Goal: Task Accomplishment & Management: Manage account settings

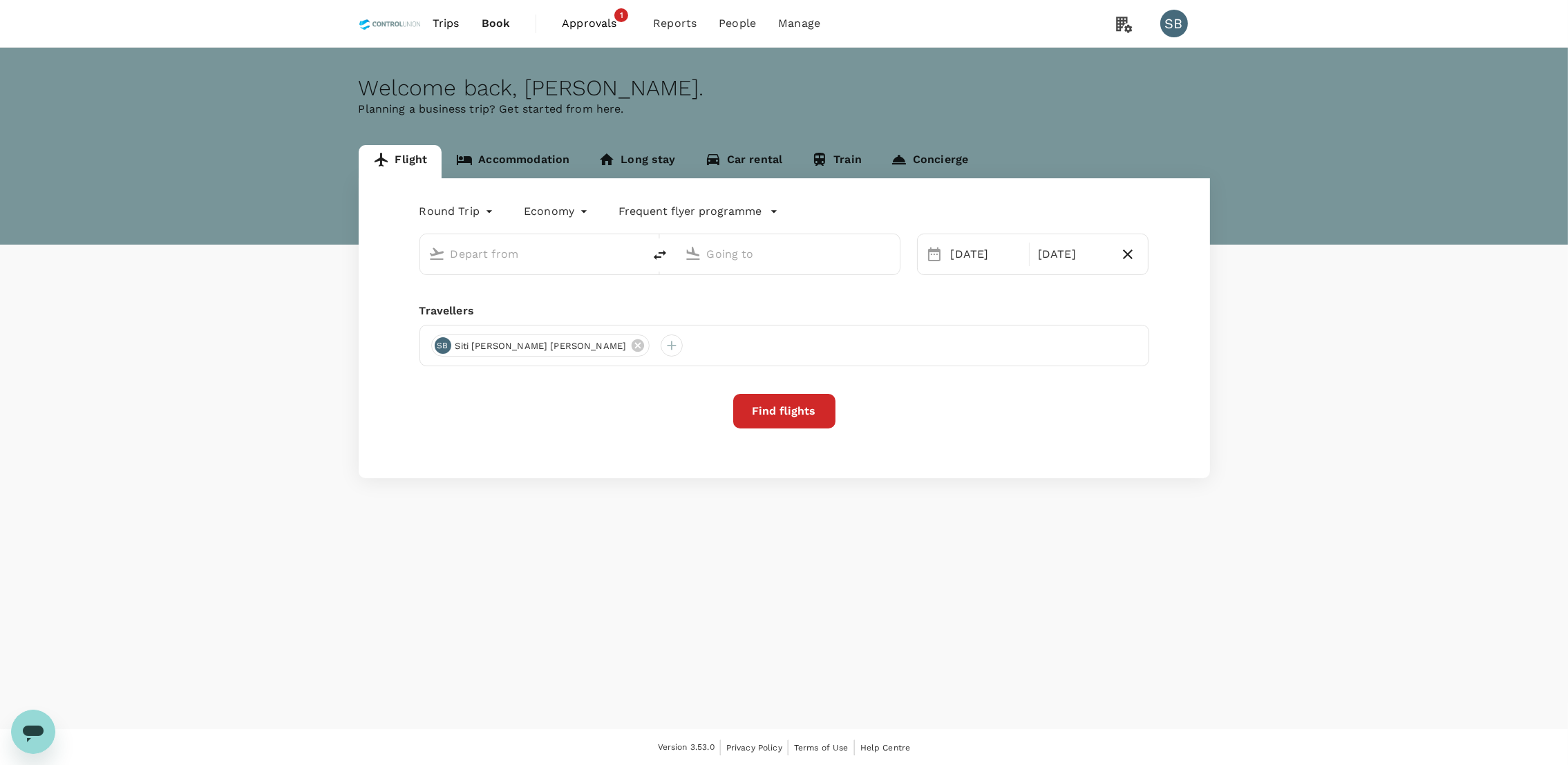
type input "Kuala Lumpur Intl ([GEOGRAPHIC_DATA])"
type input "[GEOGRAPHIC_DATA] (LDU)"
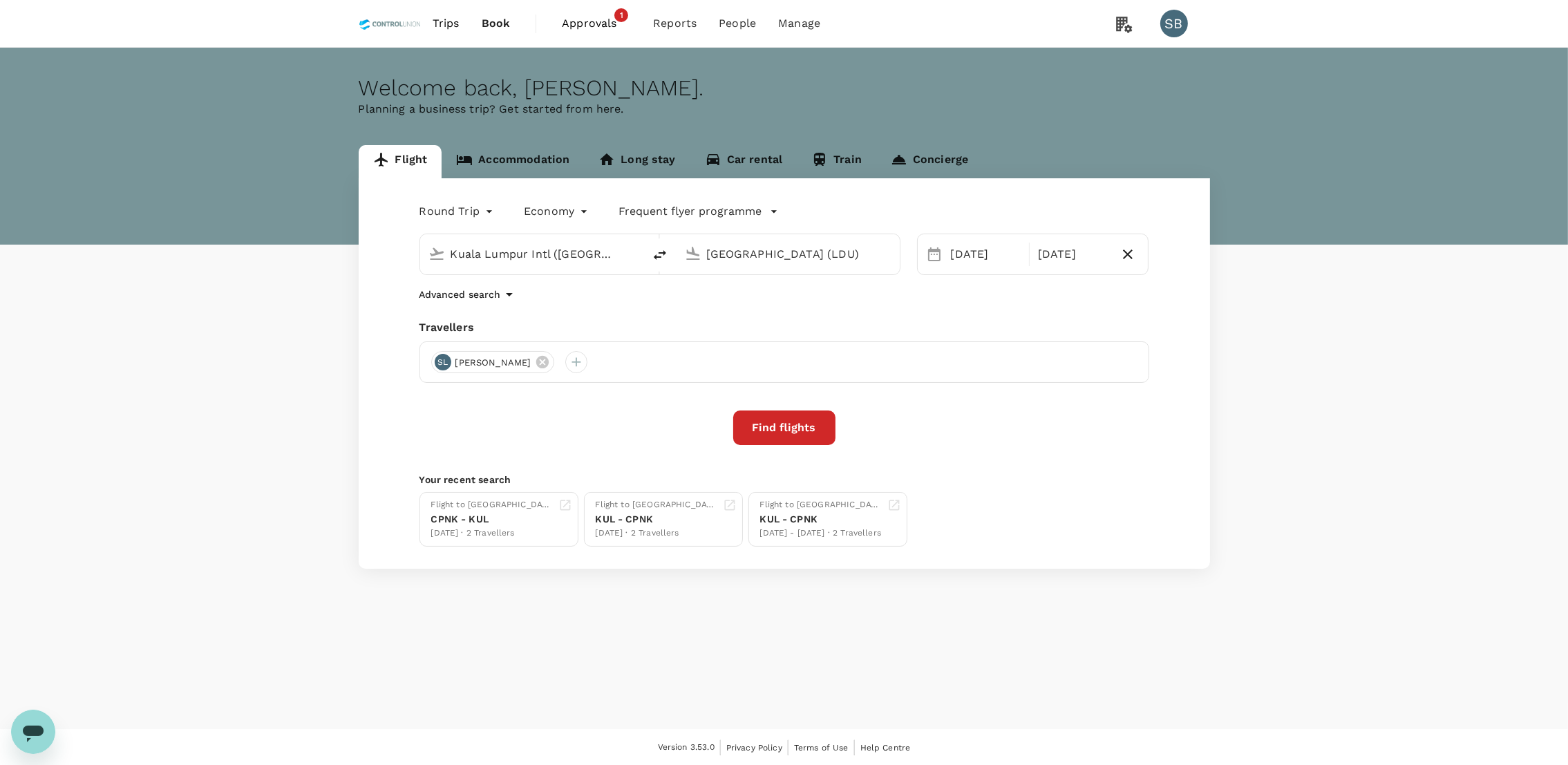
click at [590, 15] on span "Approvals" at bounding box center [596, 23] width 69 height 16
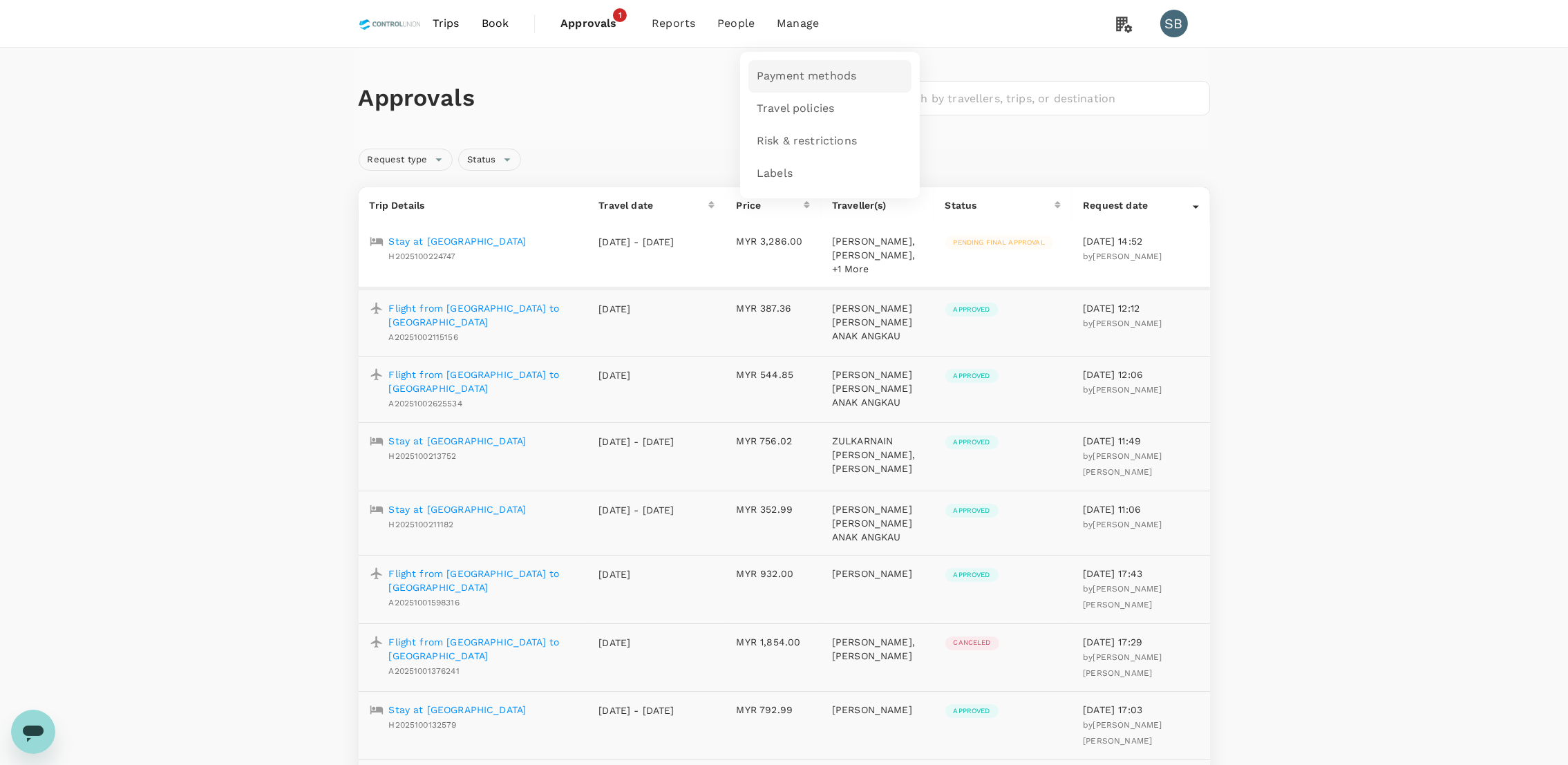
click at [784, 81] on span "Payment methods" at bounding box center [806, 76] width 100 height 15
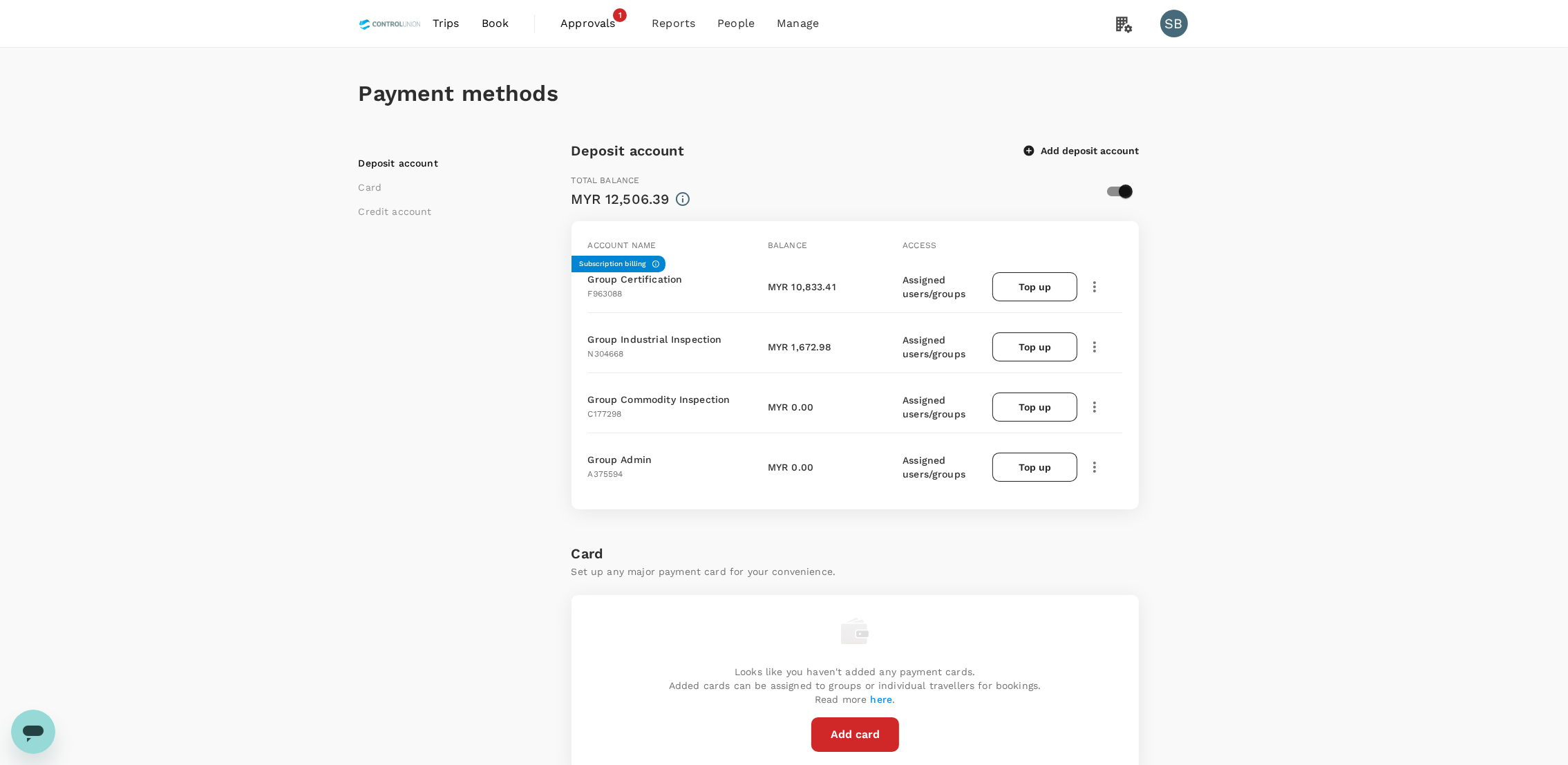
click at [592, 23] on span "Approvals" at bounding box center [594, 23] width 69 height 16
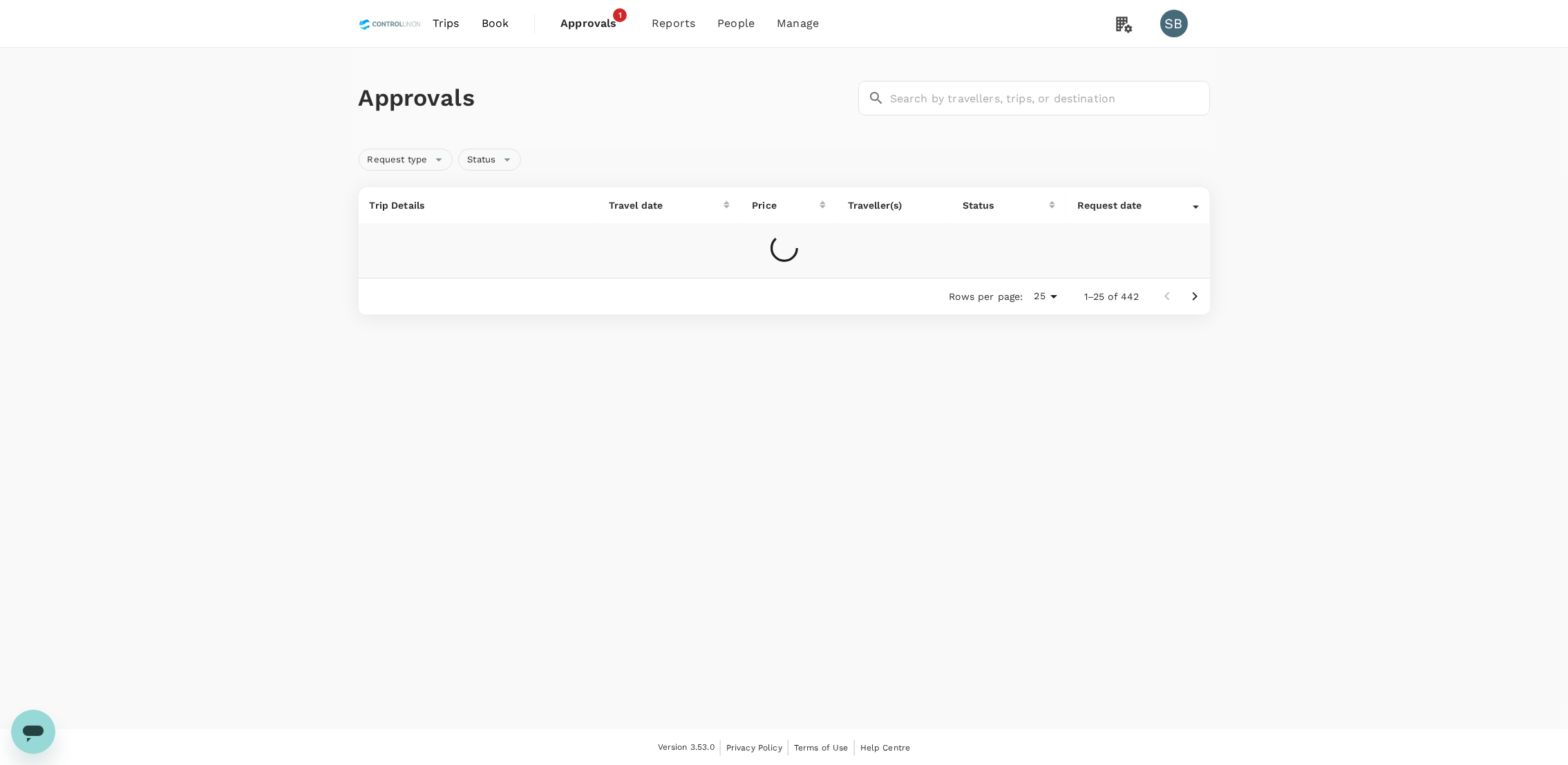
click at [594, 21] on span "Approvals" at bounding box center [594, 23] width 69 height 16
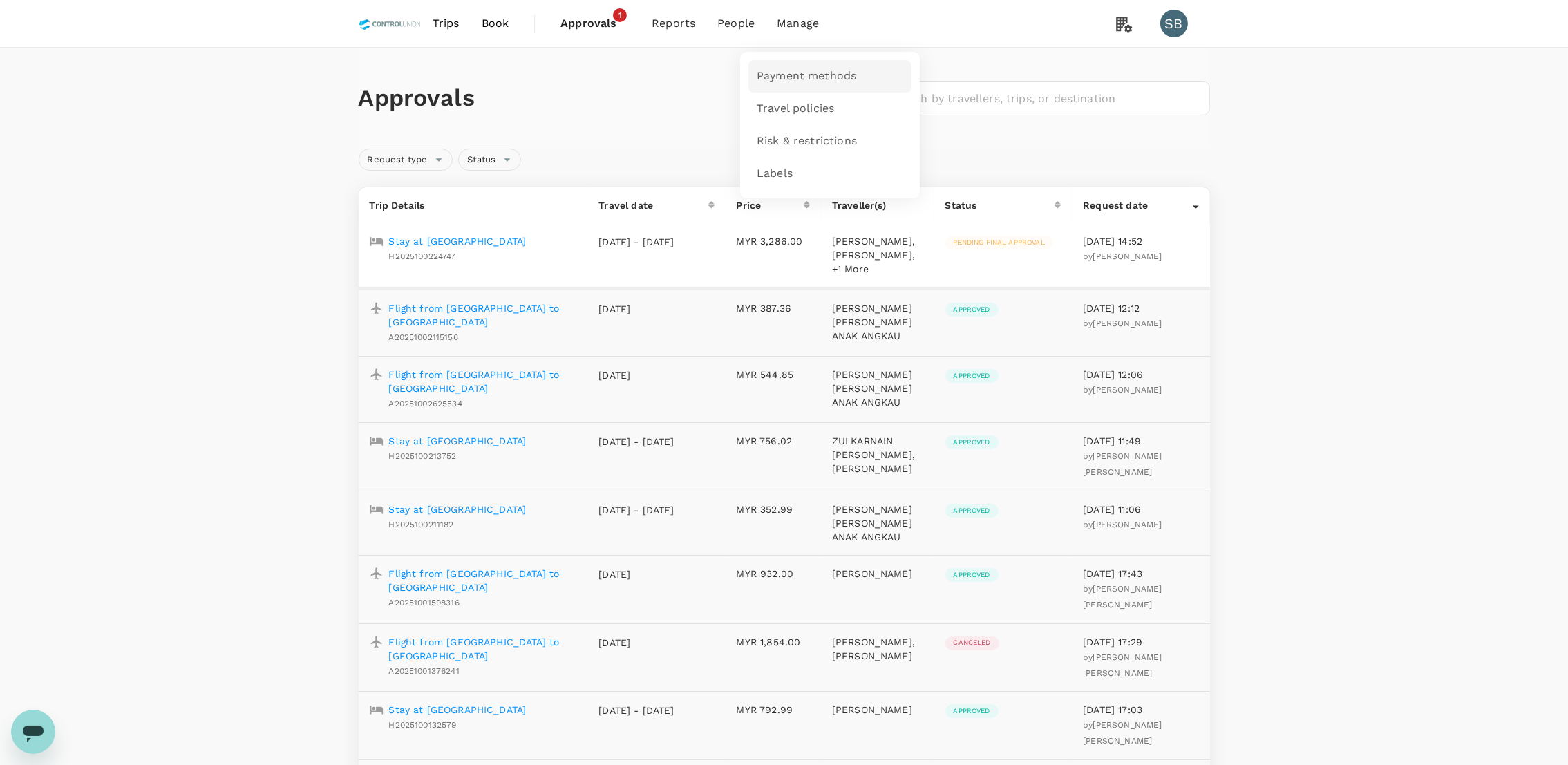
click at [802, 74] on span "Payment methods" at bounding box center [806, 76] width 100 height 15
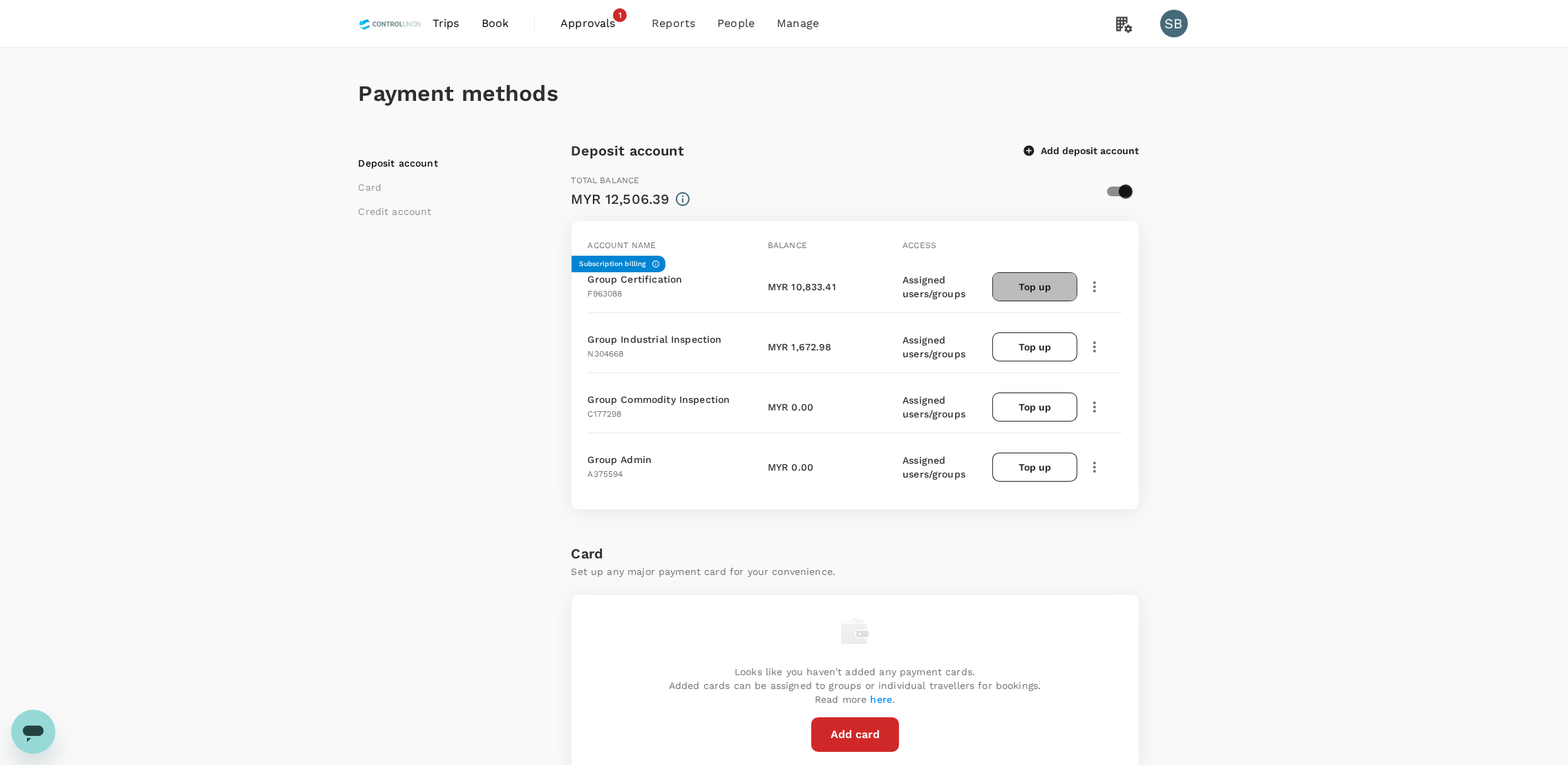
click at [1046, 291] on button "Top up" at bounding box center [1034, 286] width 84 height 29
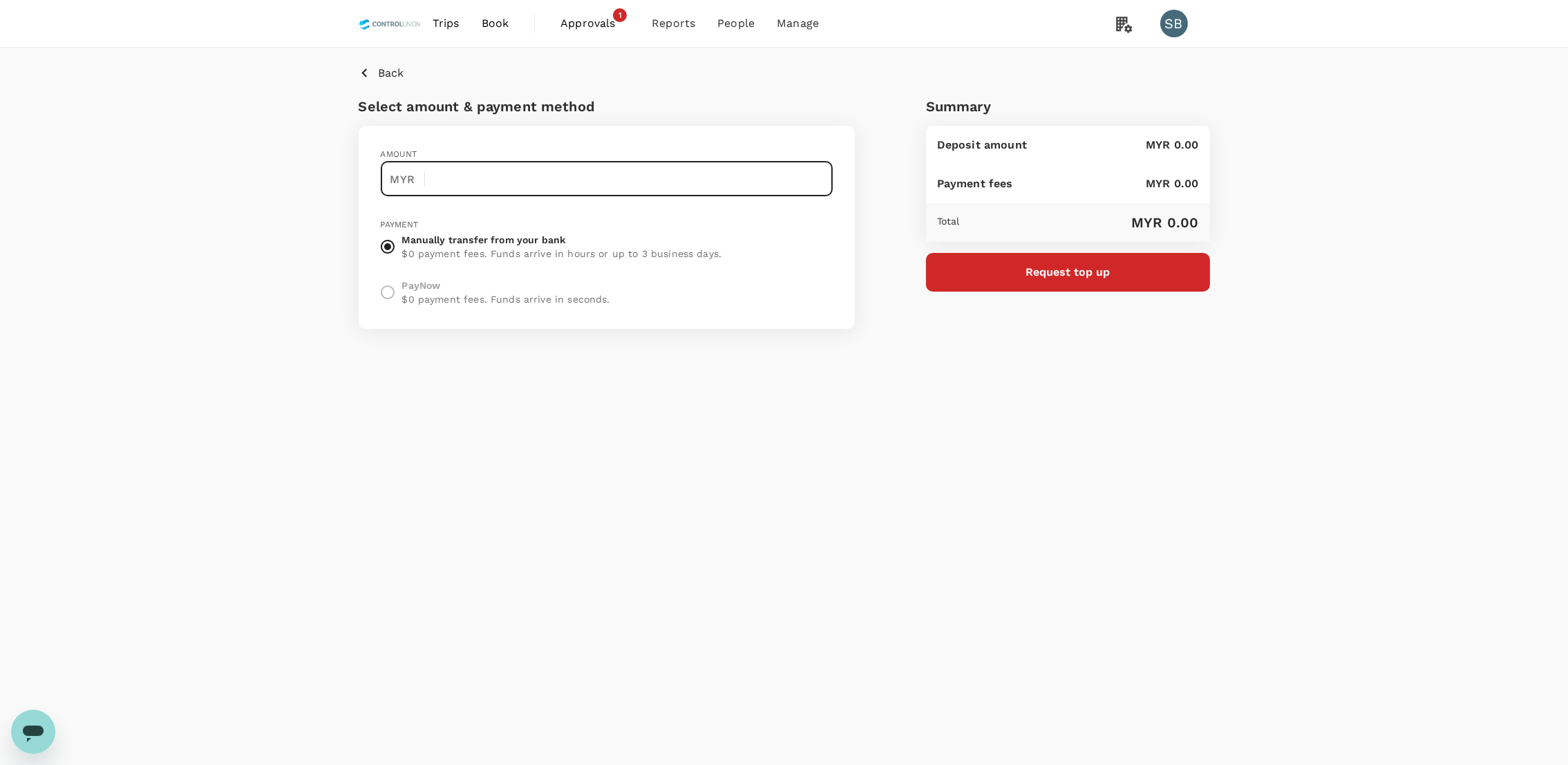
click at [459, 178] on input "text" at bounding box center [635, 179] width 398 height 35
type input "50,000"
click at [1127, 275] on button "Request top up" at bounding box center [1068, 272] width 284 height 39
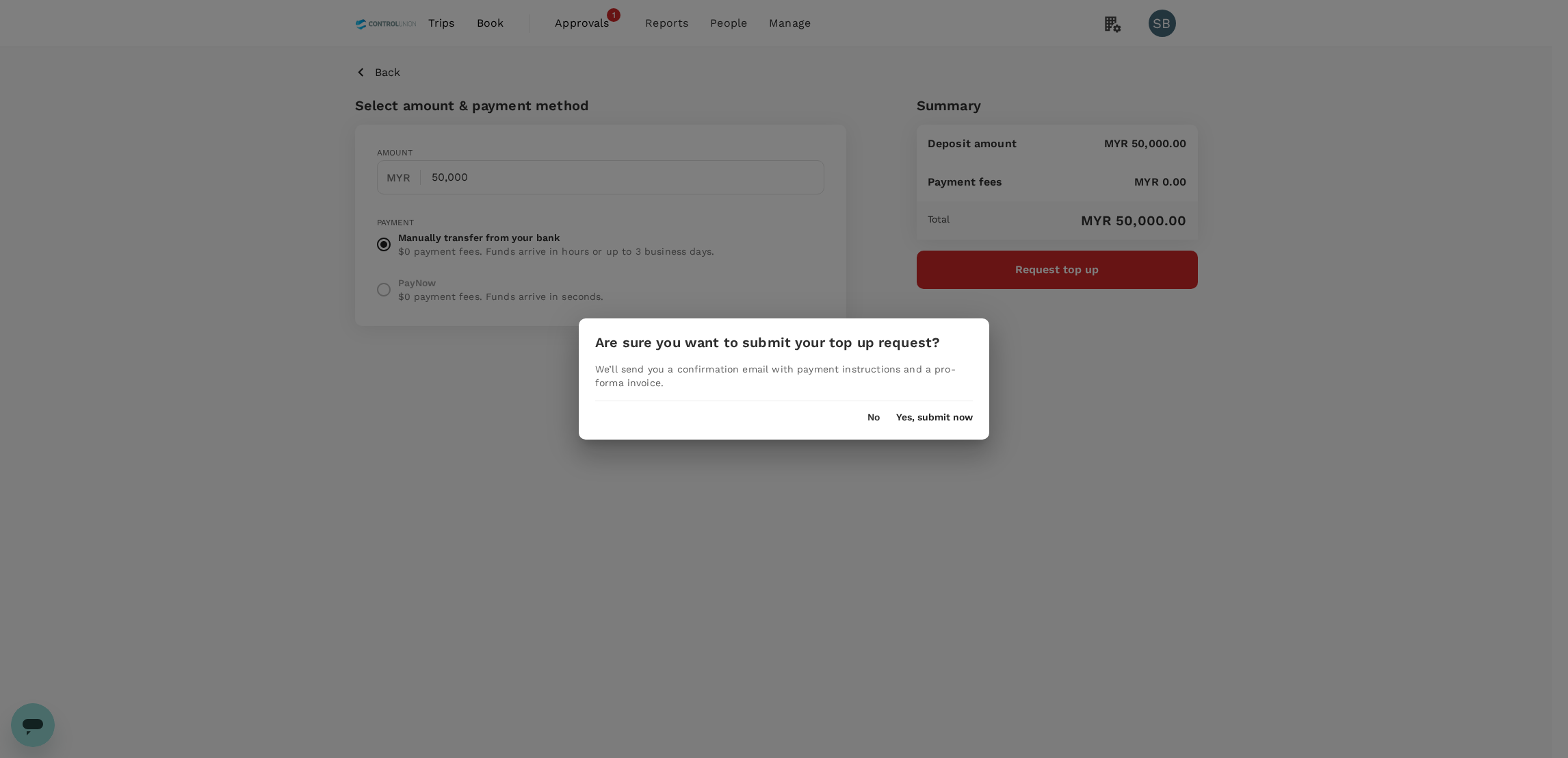
click at [943, 416] on button "Yes, submit now" at bounding box center [935, 417] width 77 height 11
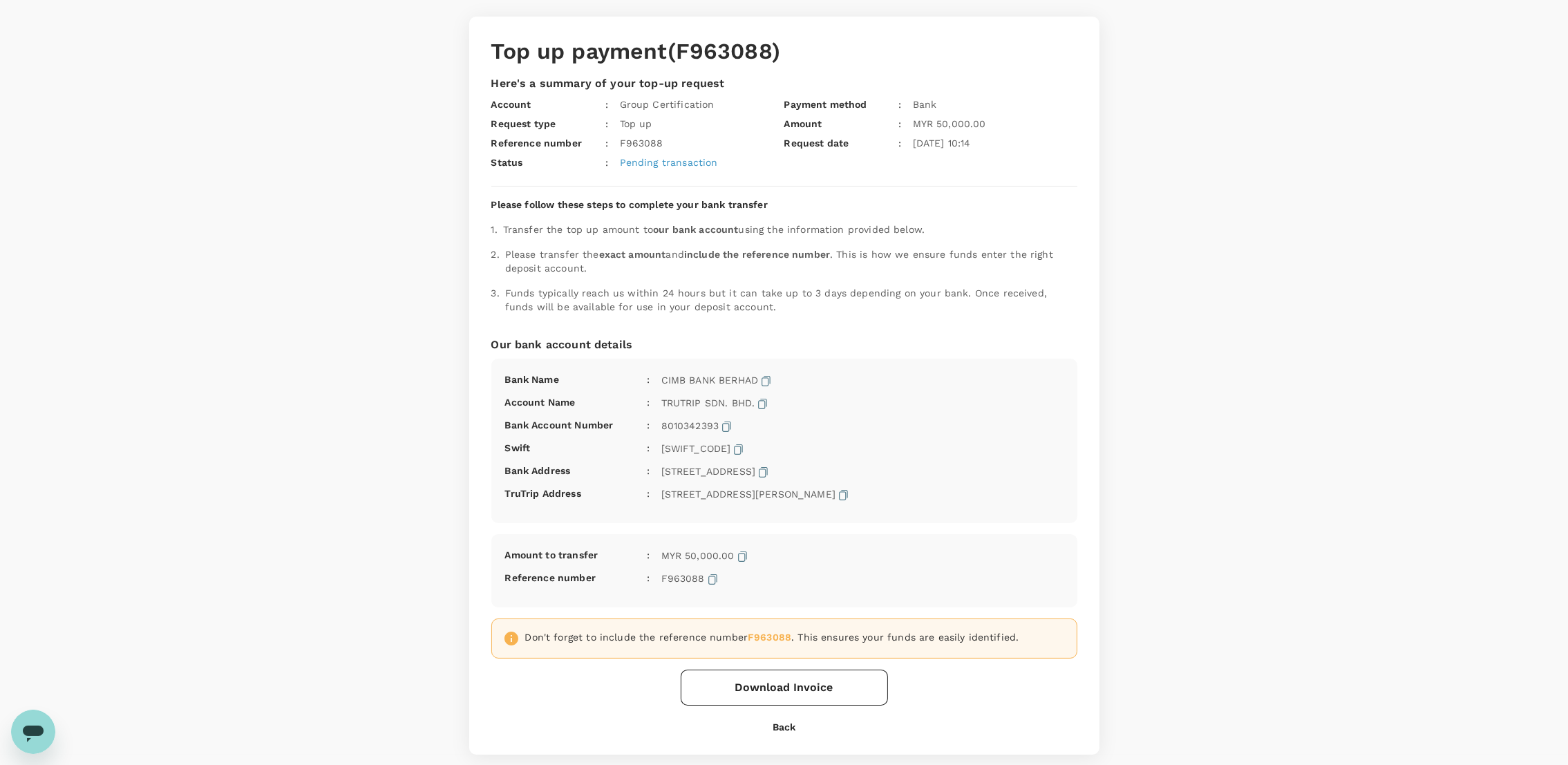
scroll to position [251, 0]
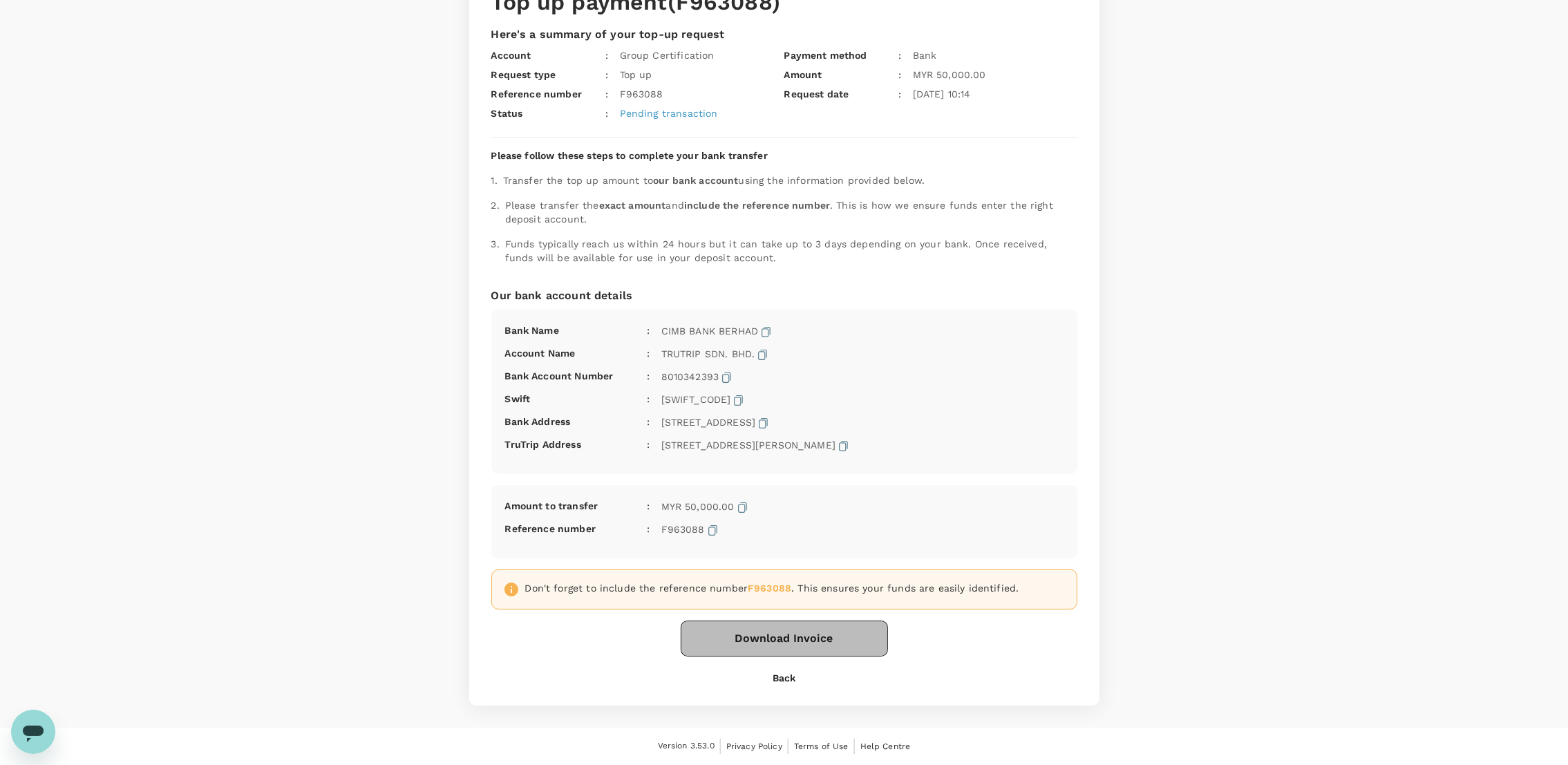
click at [765, 642] on button "Download Invoice" at bounding box center [784, 637] width 207 height 36
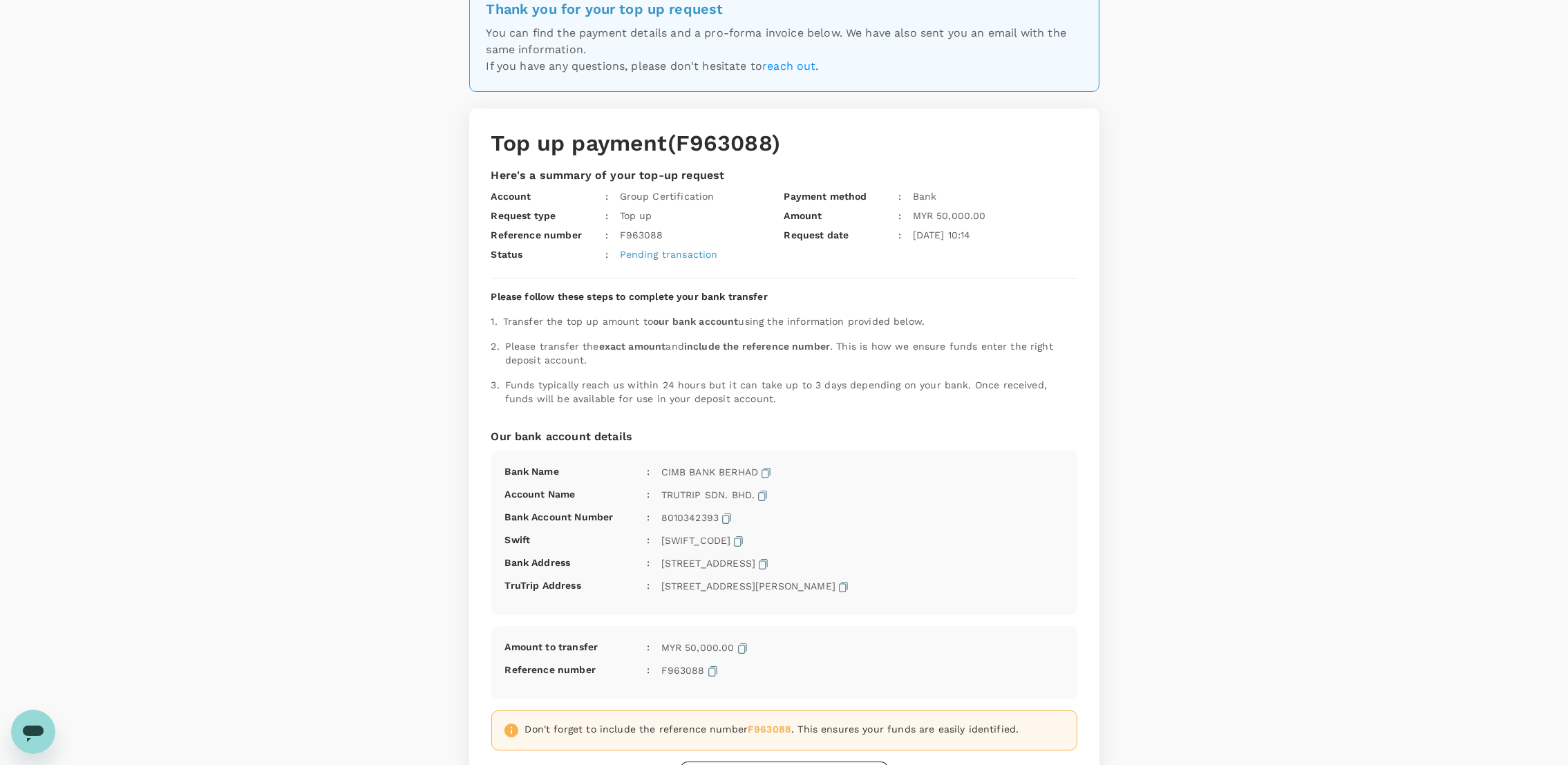
scroll to position [0, 0]
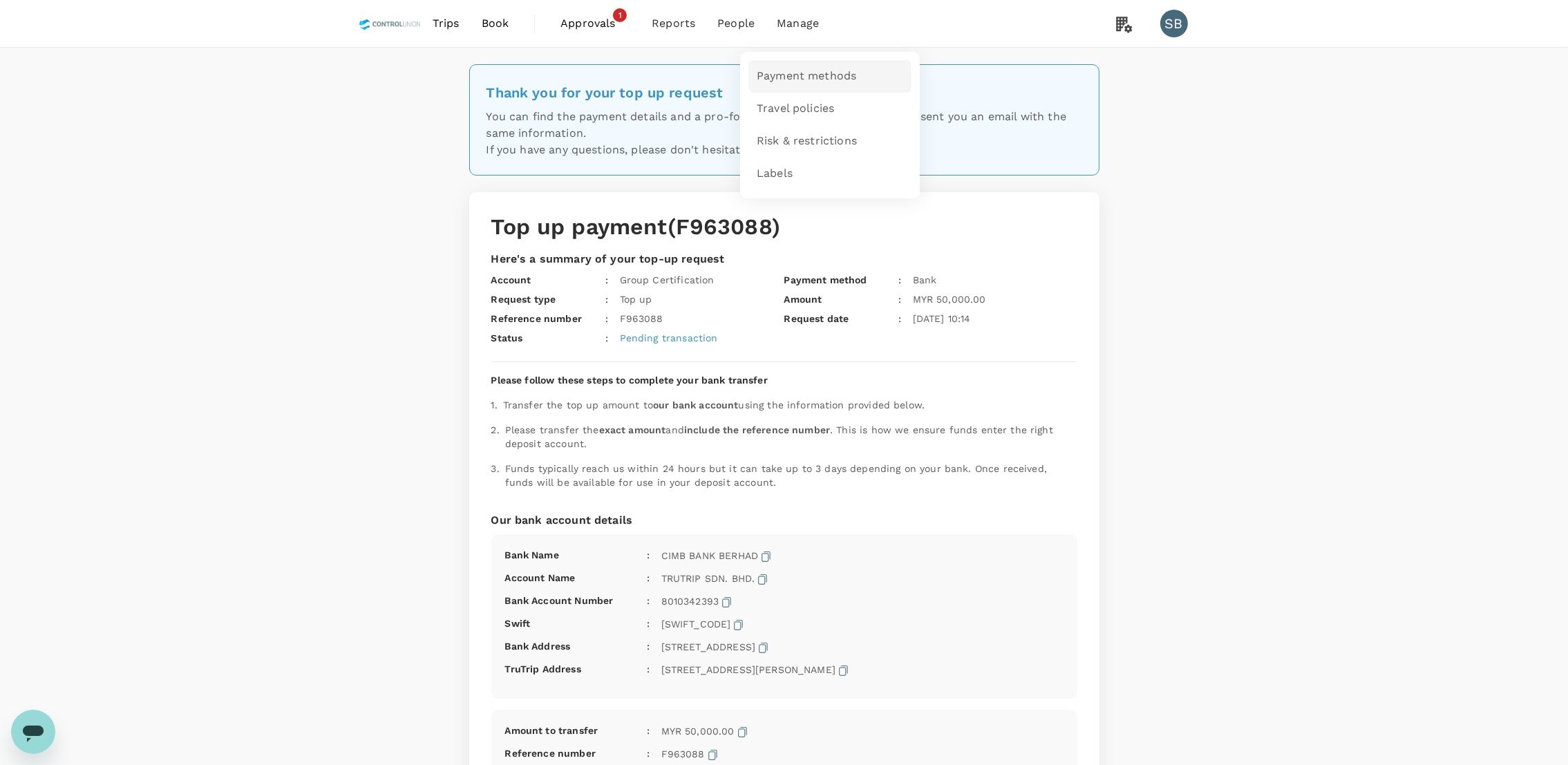
click at [797, 67] on link "Payment methods" at bounding box center [830, 76] width 163 height 33
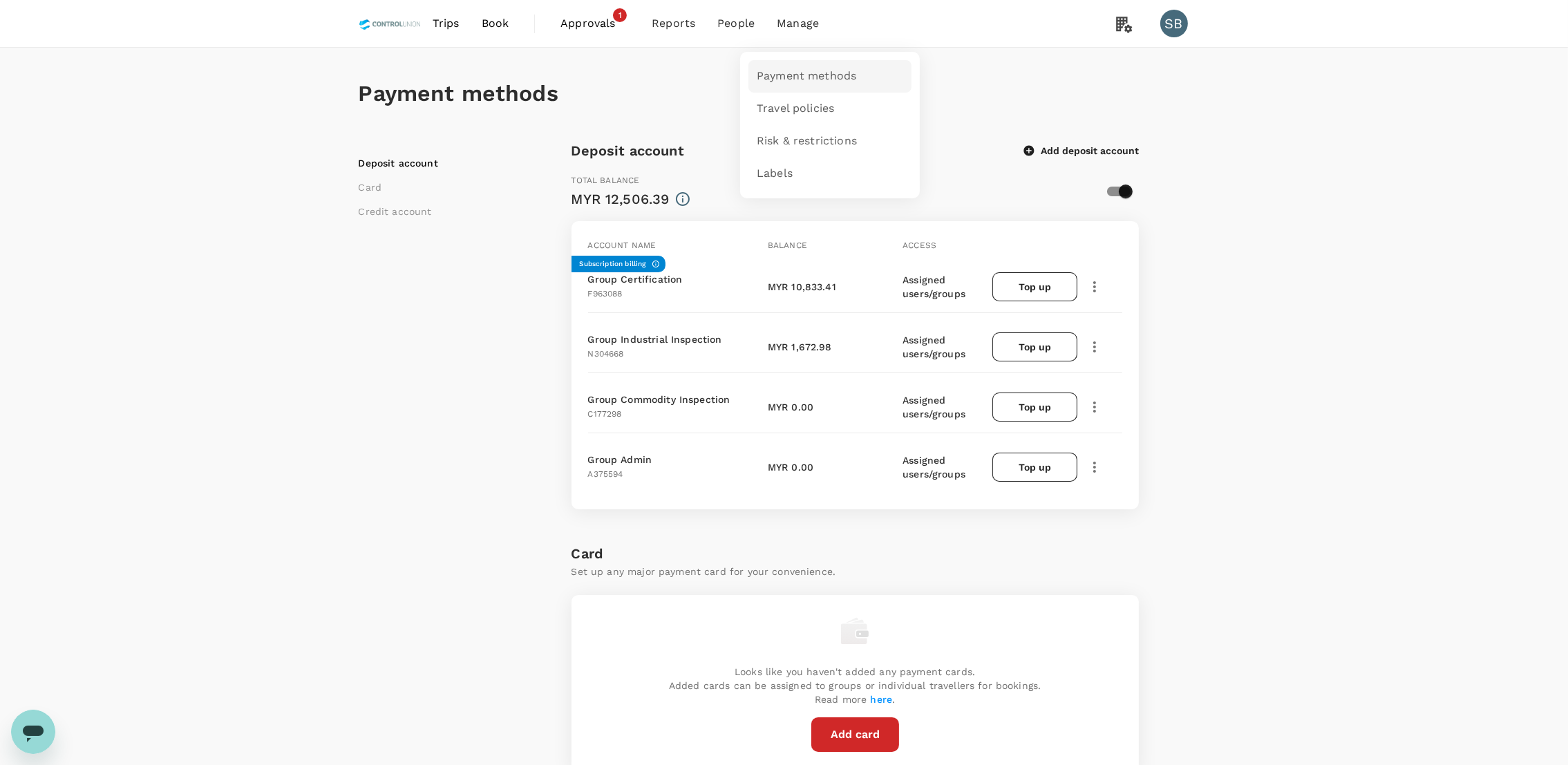
click at [799, 70] on span "Payment methods" at bounding box center [806, 76] width 100 height 15
click at [582, 30] on span "Approvals" at bounding box center [594, 23] width 69 height 16
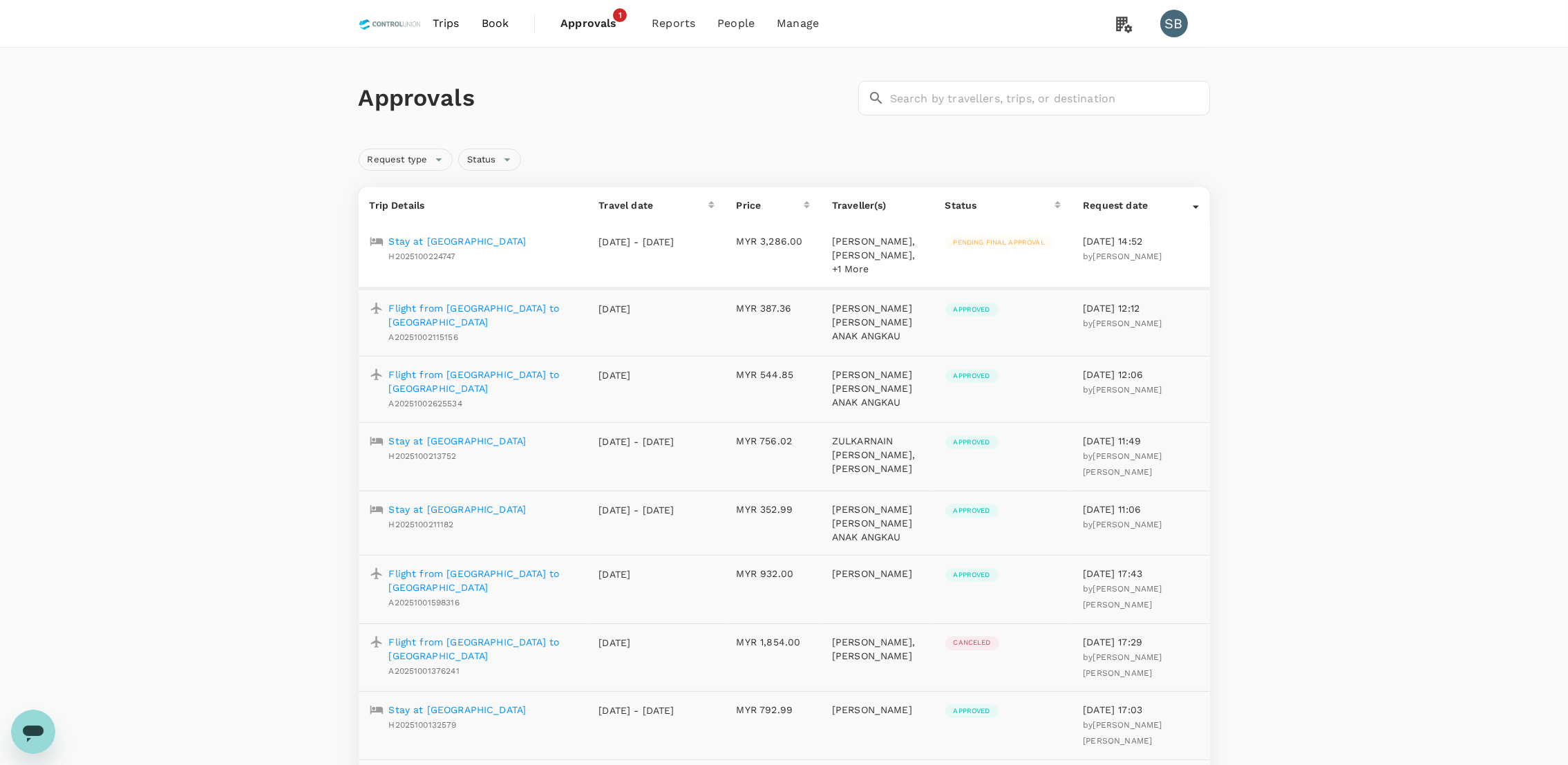
click at [892, 276] on p "[PERSON_NAME], [PERSON_NAME], +1 More" at bounding box center [877, 254] width 91 height 42
click at [446, 241] on p "Stay at [GEOGRAPHIC_DATA]" at bounding box center [458, 241] width 137 height 14
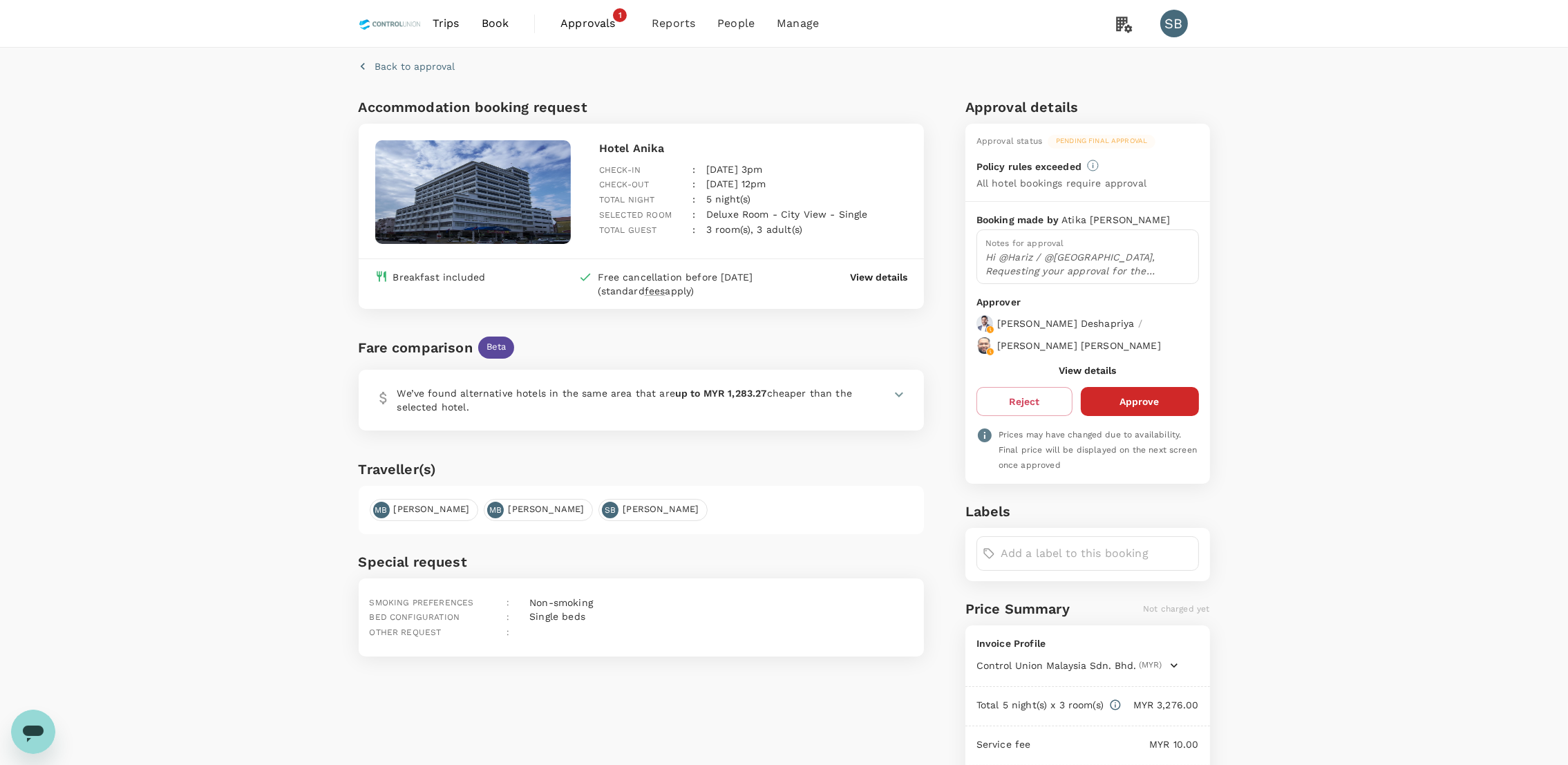
click at [877, 278] on p "View details" at bounding box center [878, 277] width 57 height 14
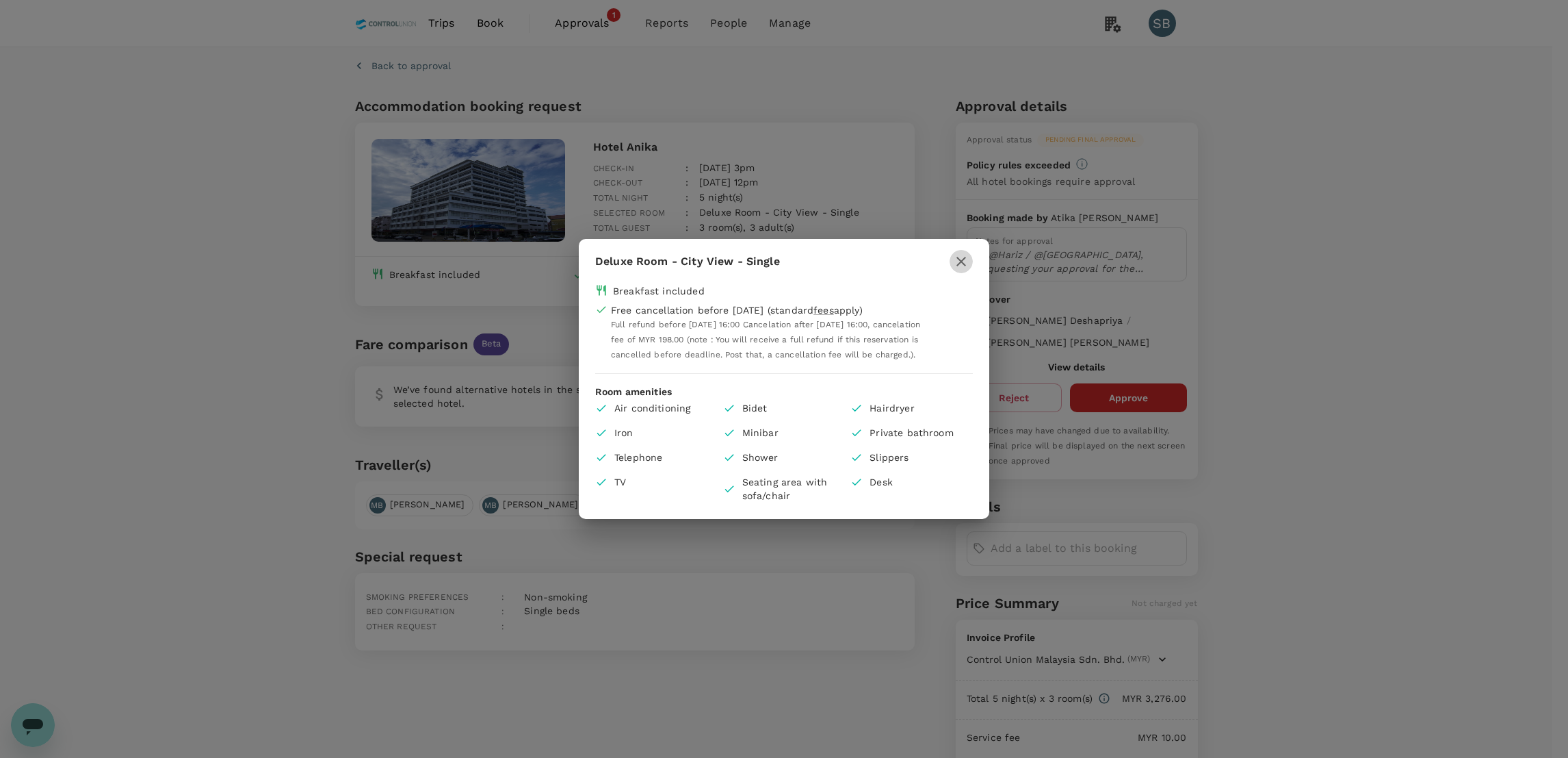
click at [953, 253] on icon "button" at bounding box center [961, 261] width 16 height 16
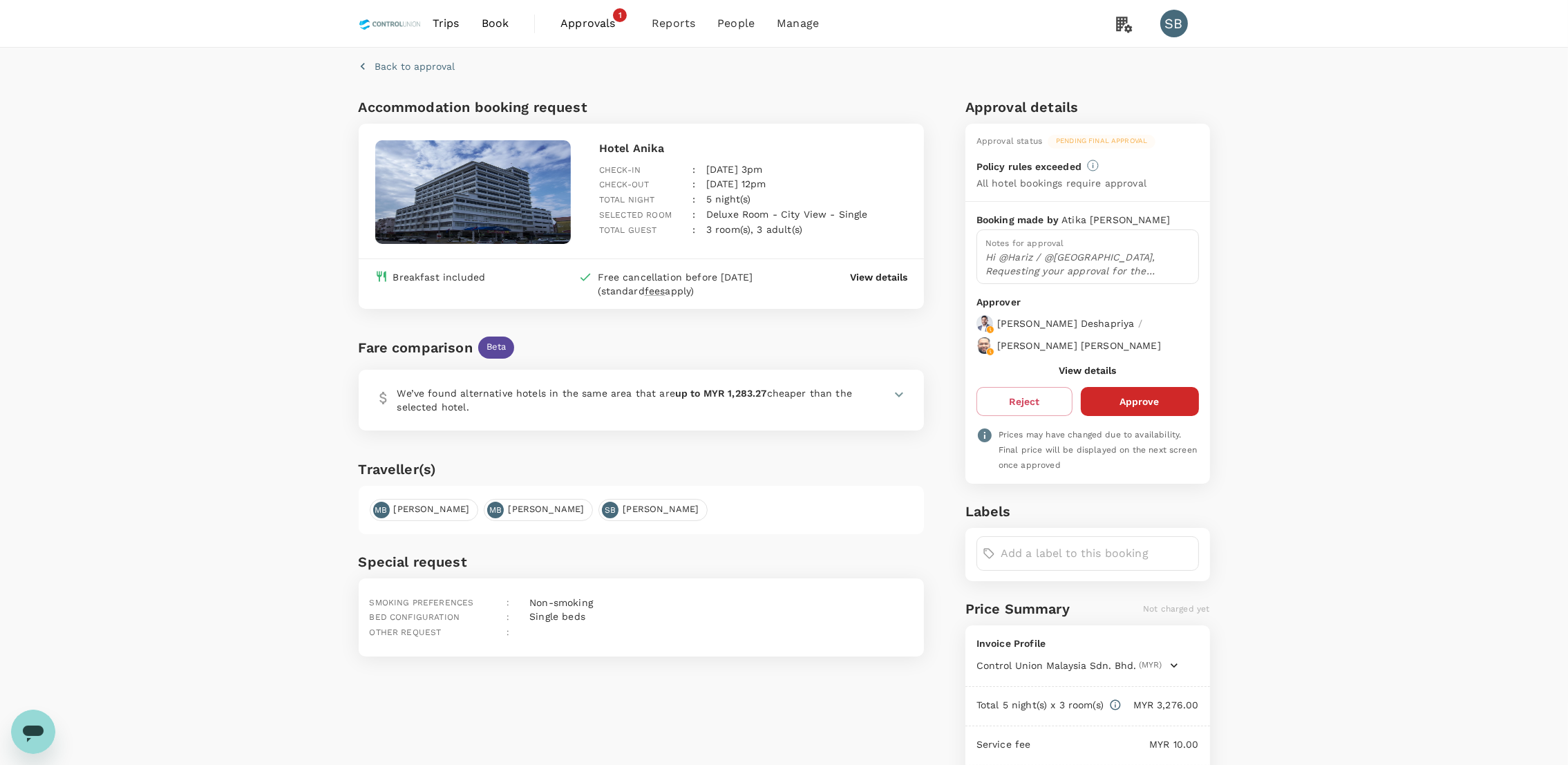
scroll to position [143, 0]
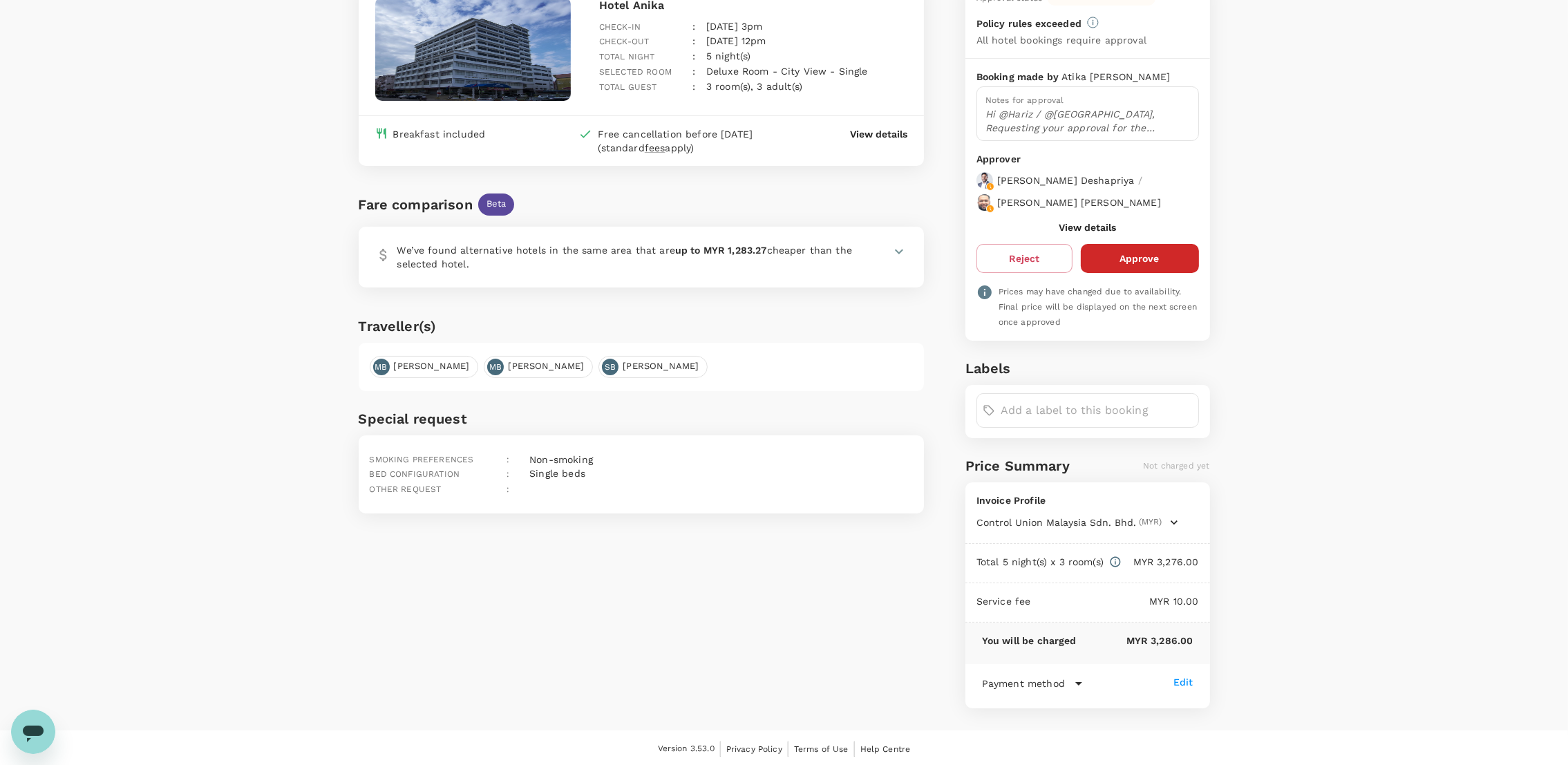
click at [1167, 518] on icon "button" at bounding box center [1173, 522] width 14 height 14
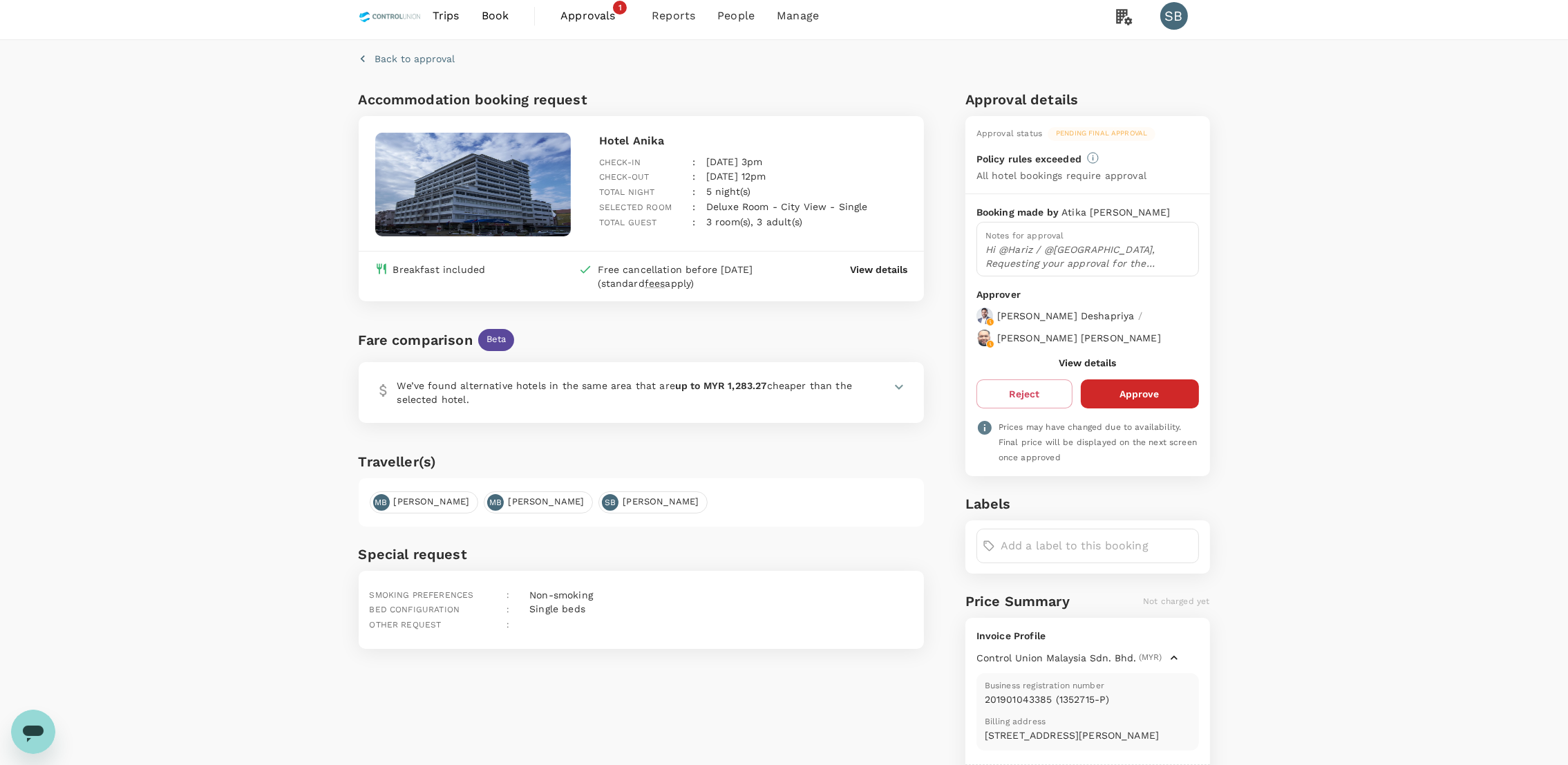
scroll to position [0, 0]
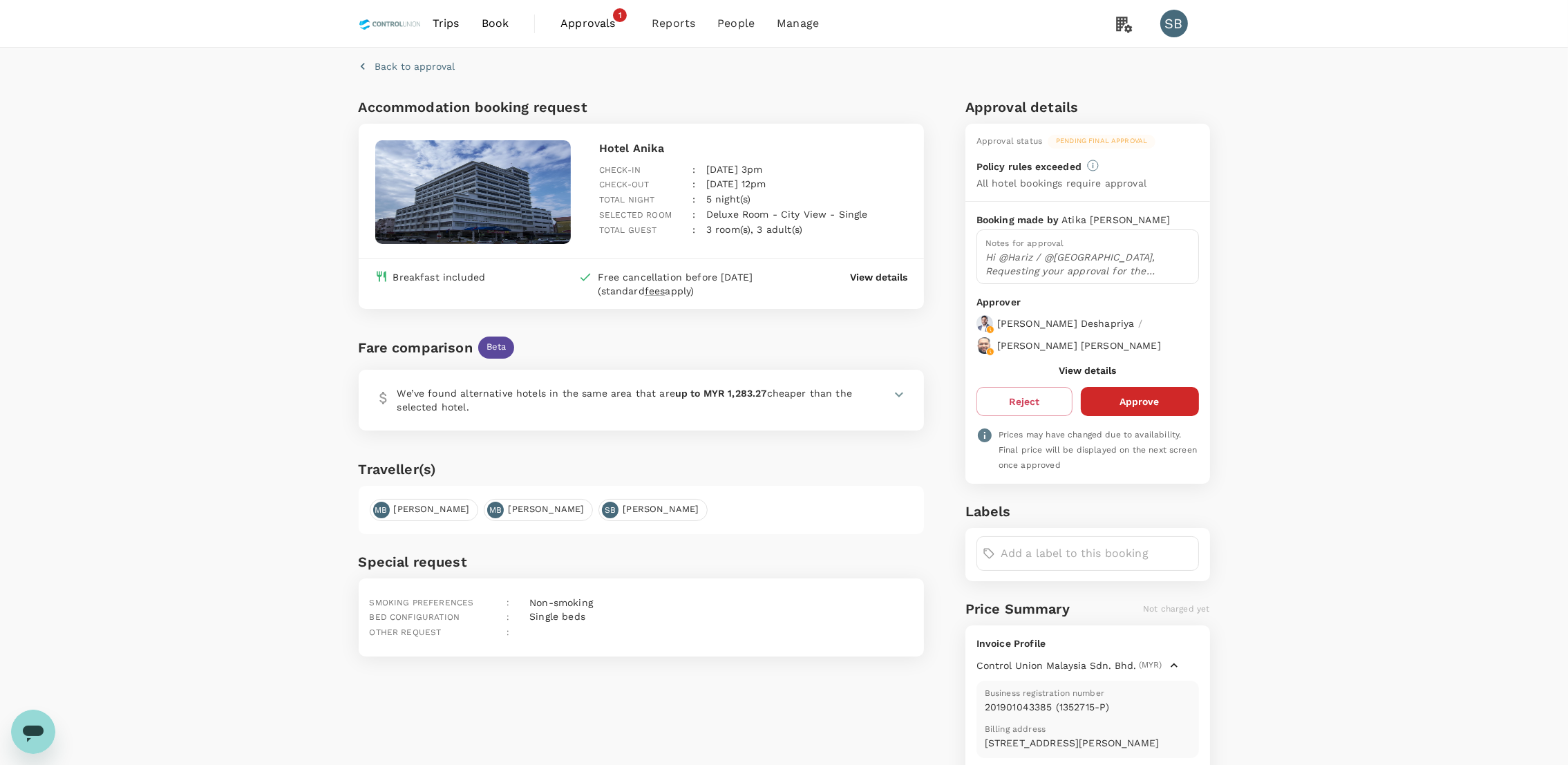
click at [1079, 368] on button "View details" at bounding box center [1086, 369] width 57 height 11
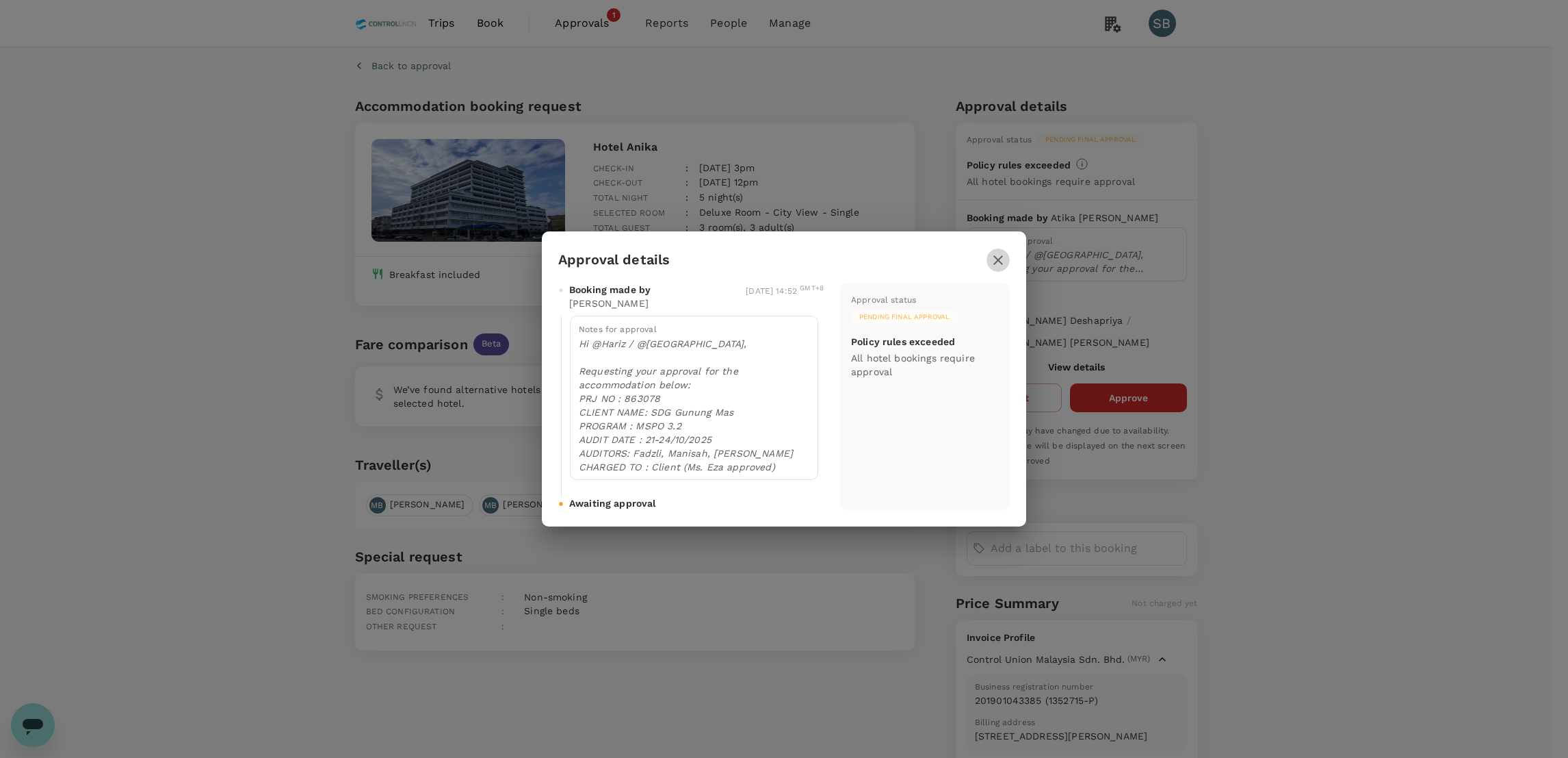
click at [999, 267] on icon "button" at bounding box center [998, 260] width 16 height 16
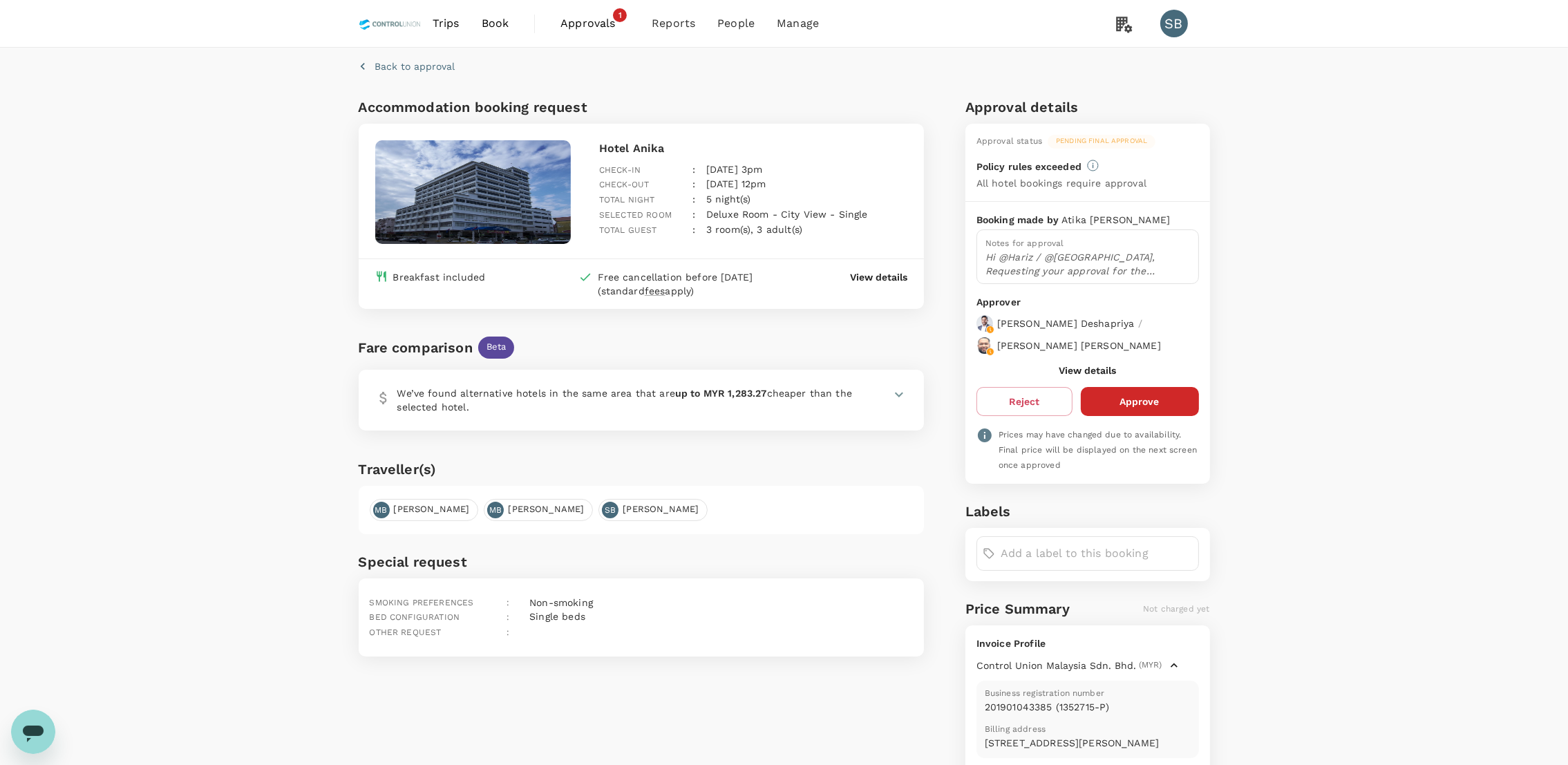
click at [877, 270] on p "View details" at bounding box center [878, 277] width 57 height 14
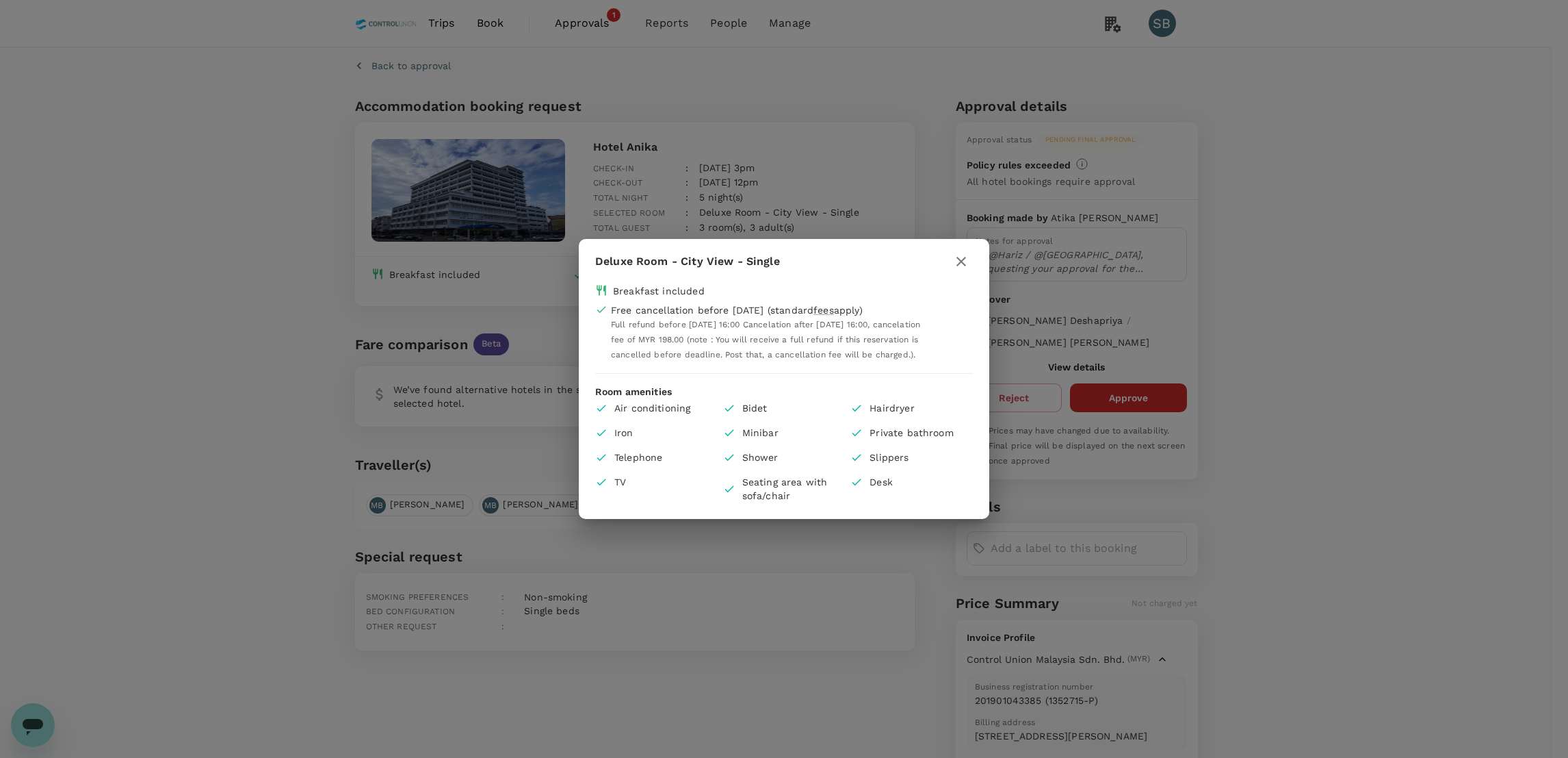
click at [966, 255] on icon "button" at bounding box center [961, 261] width 16 height 16
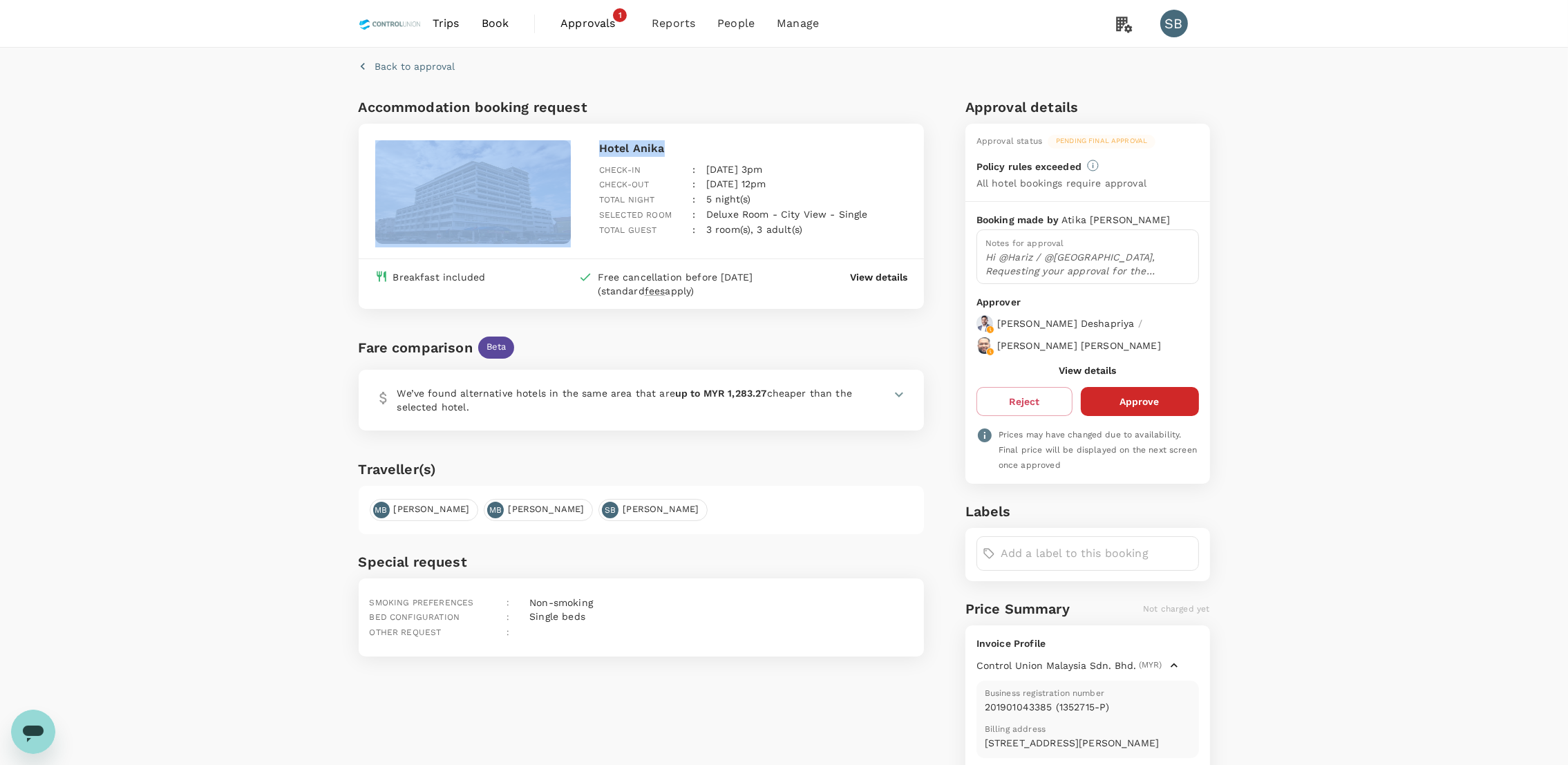
drag, startPoint x: 665, startPoint y: 149, endPoint x: 578, endPoint y: 142, distance: 87.3
click at [578, 142] on div "Hotel Anika Check-in : [DATE] 3pm Check-out : [DATE] 12pm Total night : 5 night…" at bounding box center [638, 191] width 538 height 112
copy div "Hotel Anika"
click at [591, 20] on span "Approvals" at bounding box center [594, 23] width 69 height 16
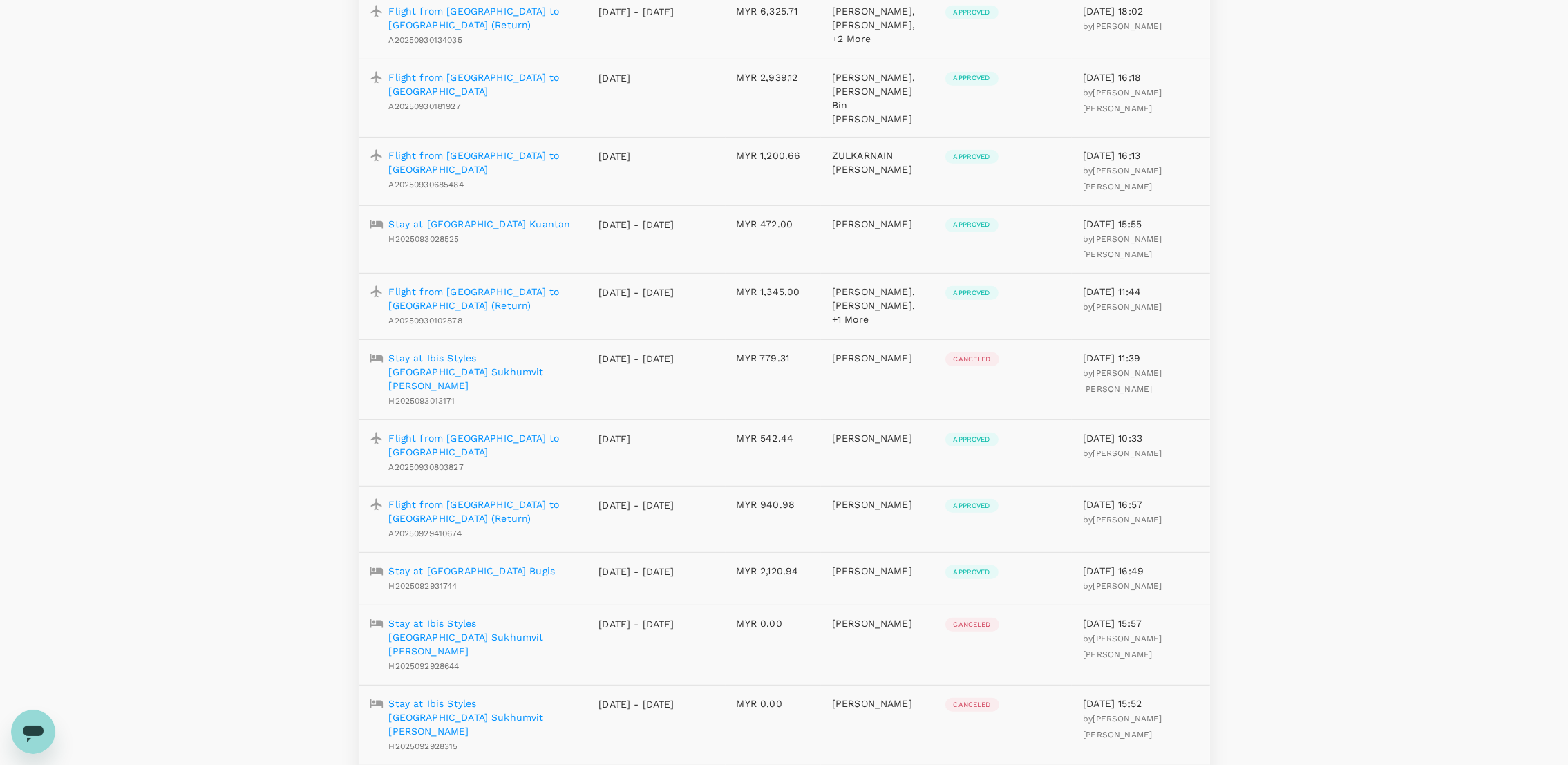
scroll to position [1243, 0]
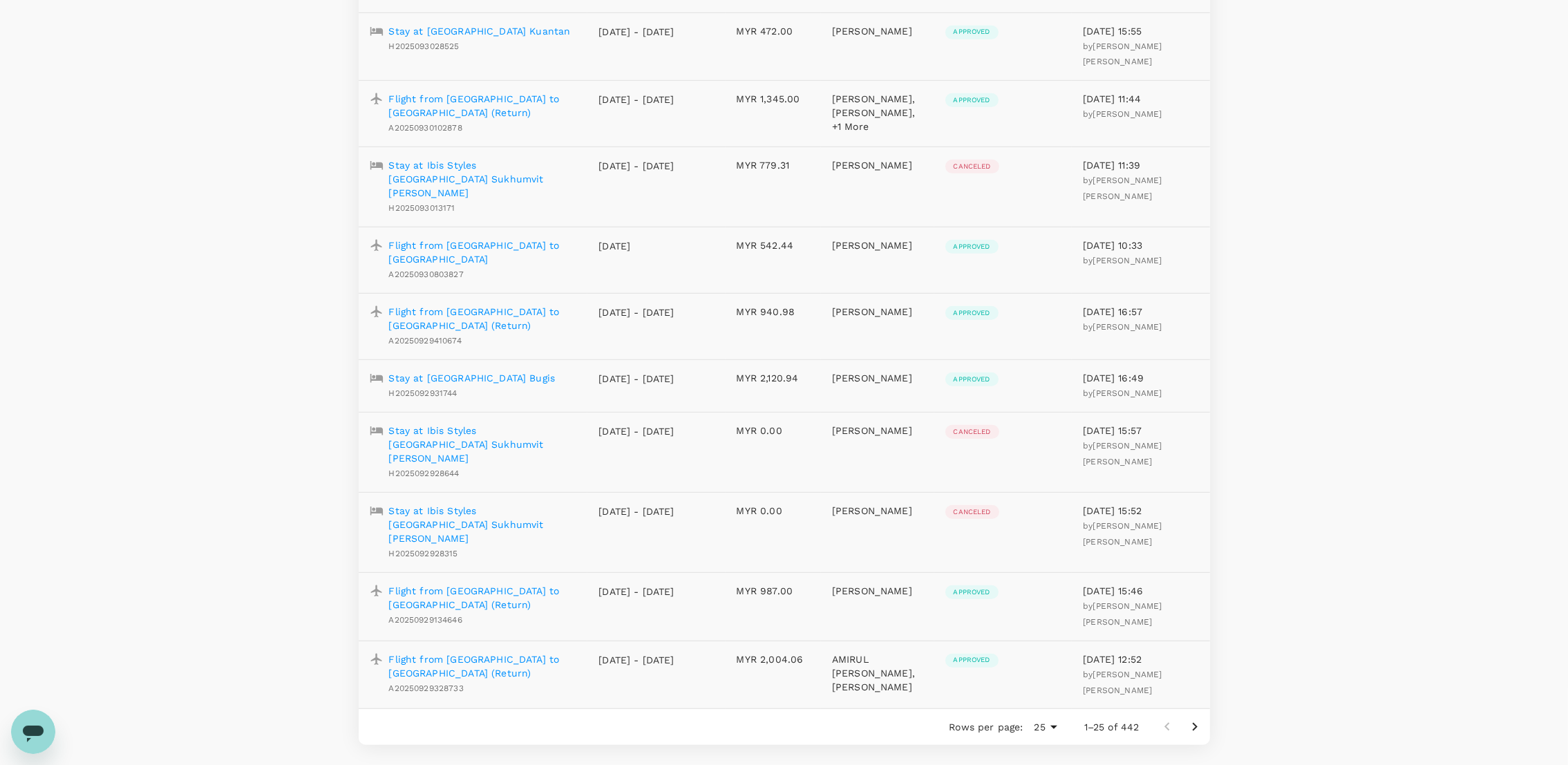
click at [1189, 719] on icon "Go to next page" at bounding box center [1194, 726] width 16 height 16
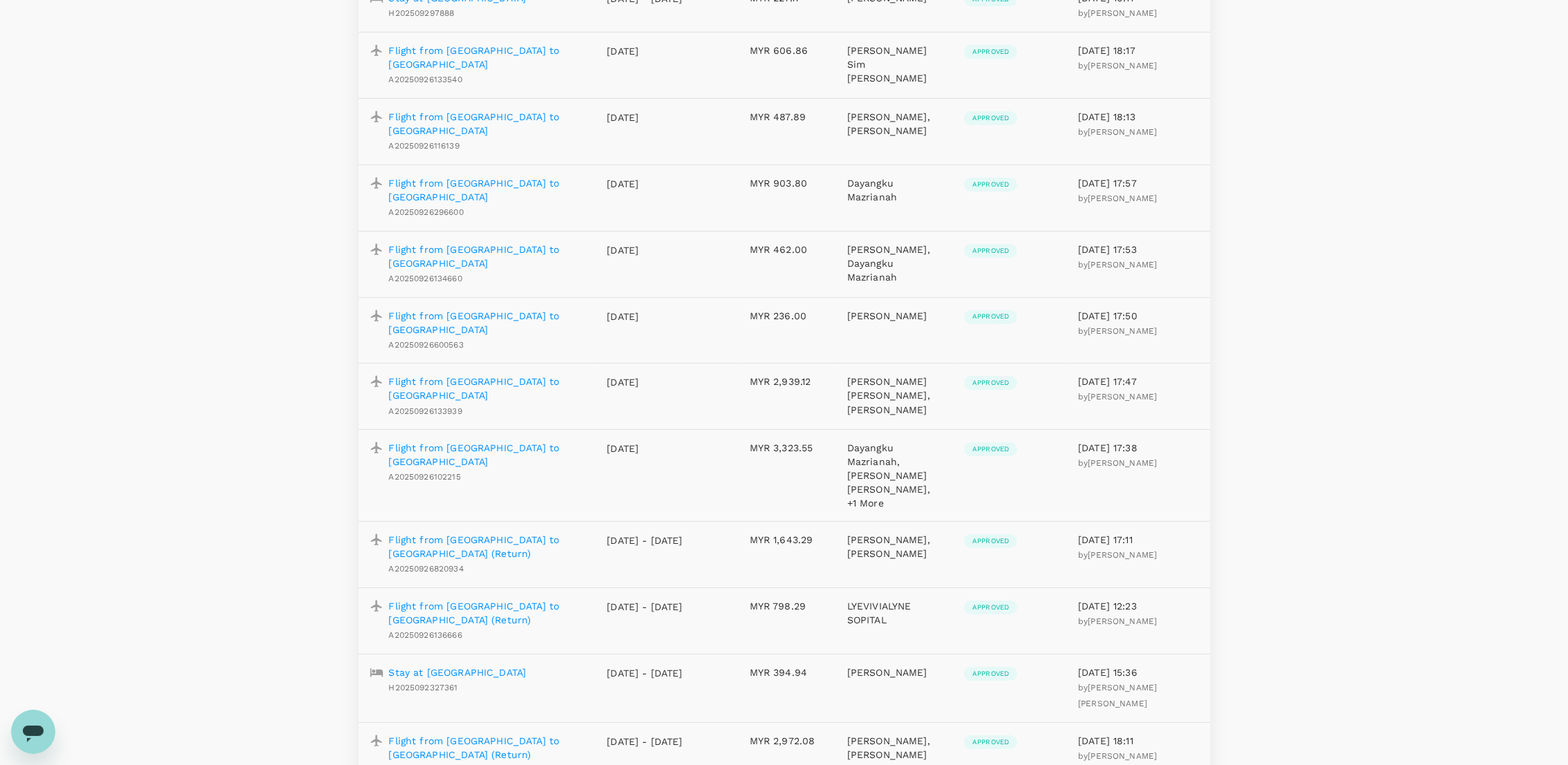
scroll to position [0, 0]
